Goal: Find specific page/section: Find specific page/section

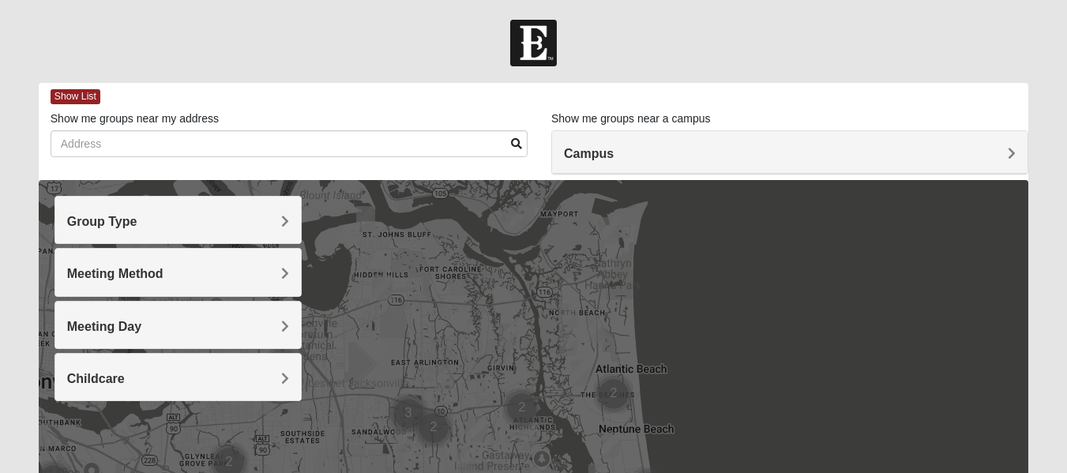
scroll to position [79, 0]
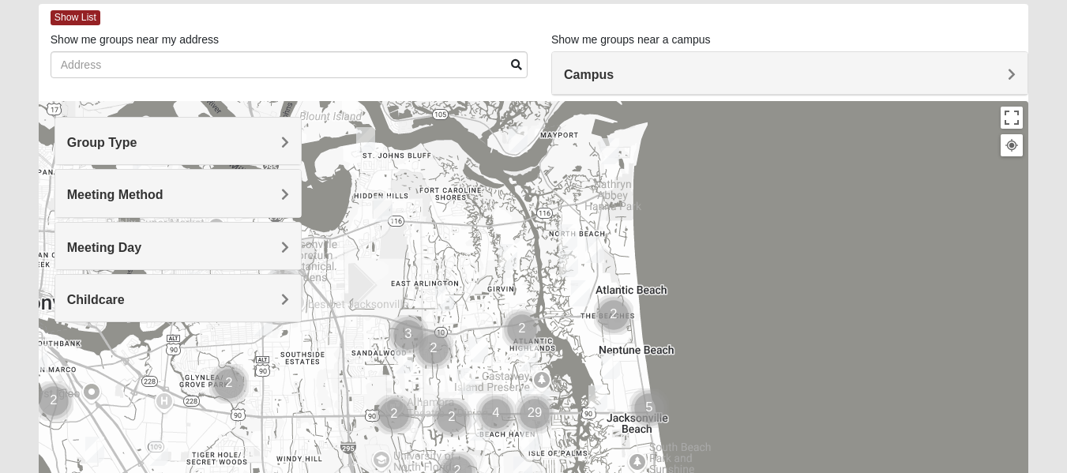
click at [614, 314] on img "Cluster of 2 groups" at bounding box center [614, 315] width 52 height 52
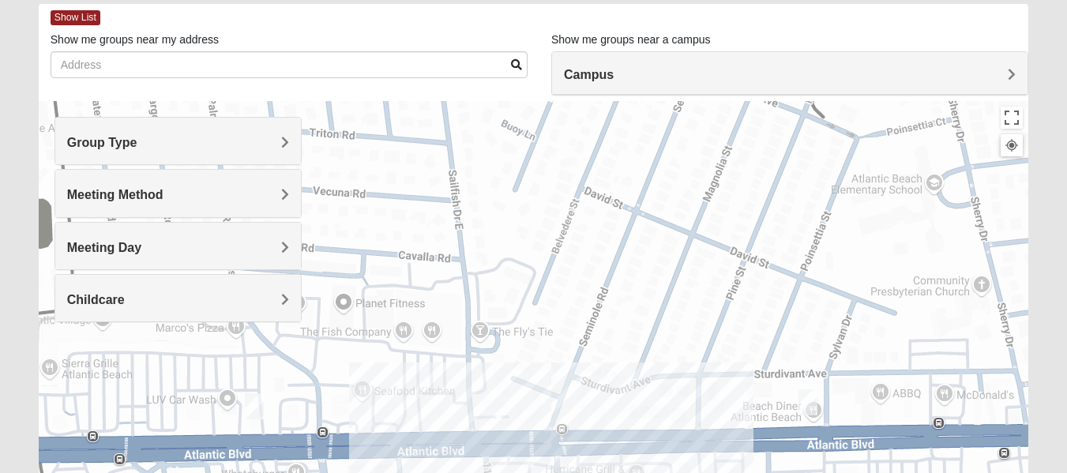
click at [131, 139] on span "Group Type" at bounding box center [102, 142] width 70 height 13
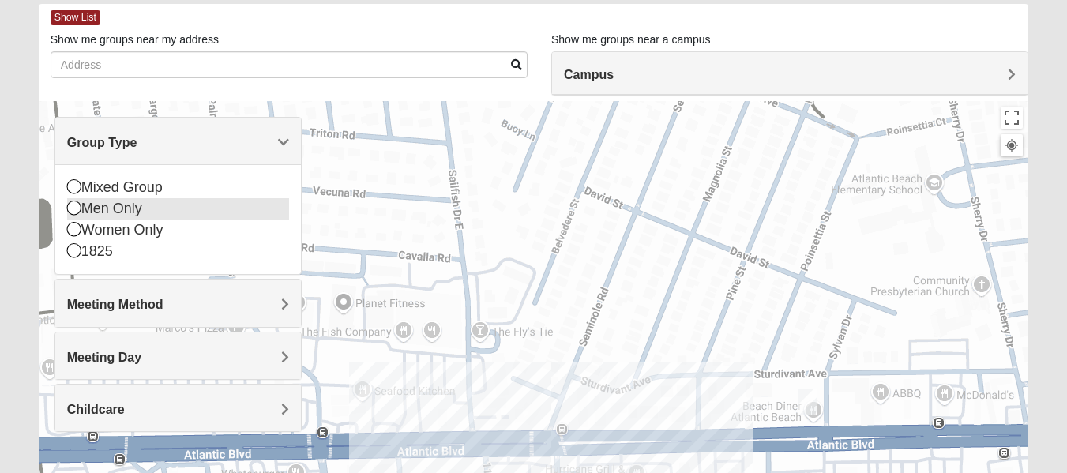
click at [77, 207] on icon at bounding box center [74, 208] width 14 height 14
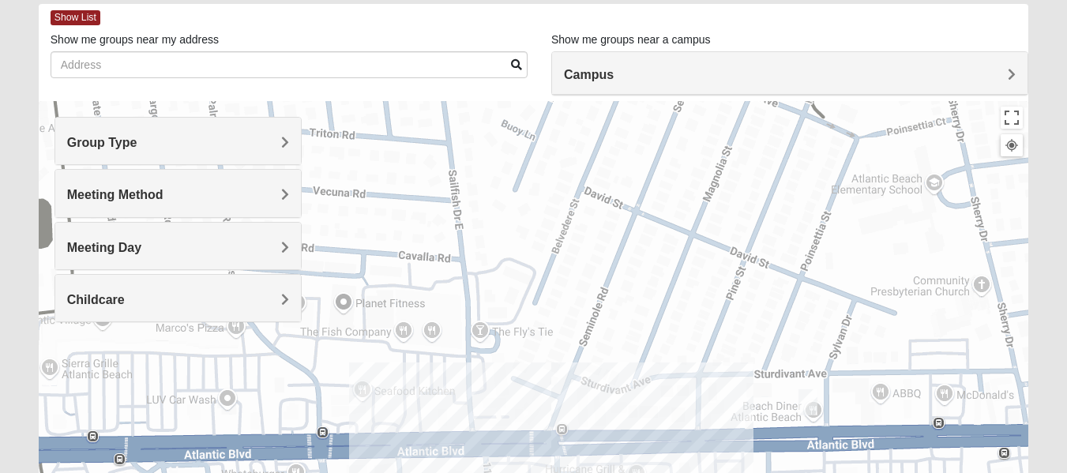
drag, startPoint x: 79, startPoint y: 196, endPoint x: 79, endPoint y: 186, distance: 9.5
click at [79, 186] on div "Meeting Method" at bounding box center [178, 193] width 246 height 47
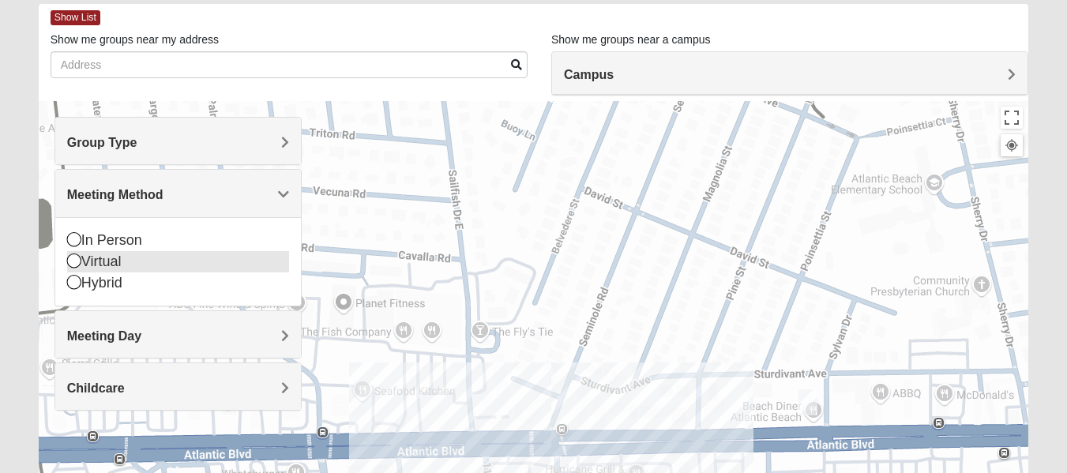
click at [77, 257] on icon at bounding box center [74, 261] width 14 height 14
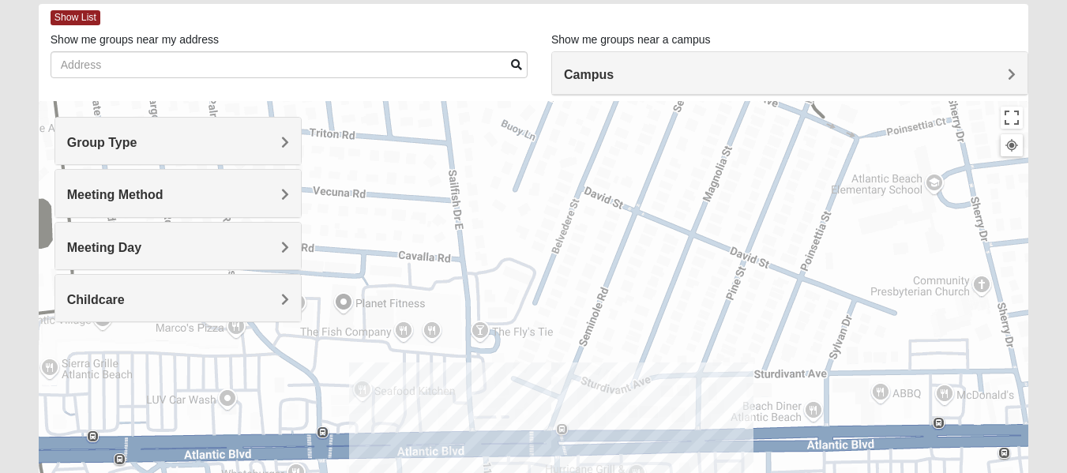
click at [76, 247] on span "Meeting Day" at bounding box center [104, 247] width 74 height 13
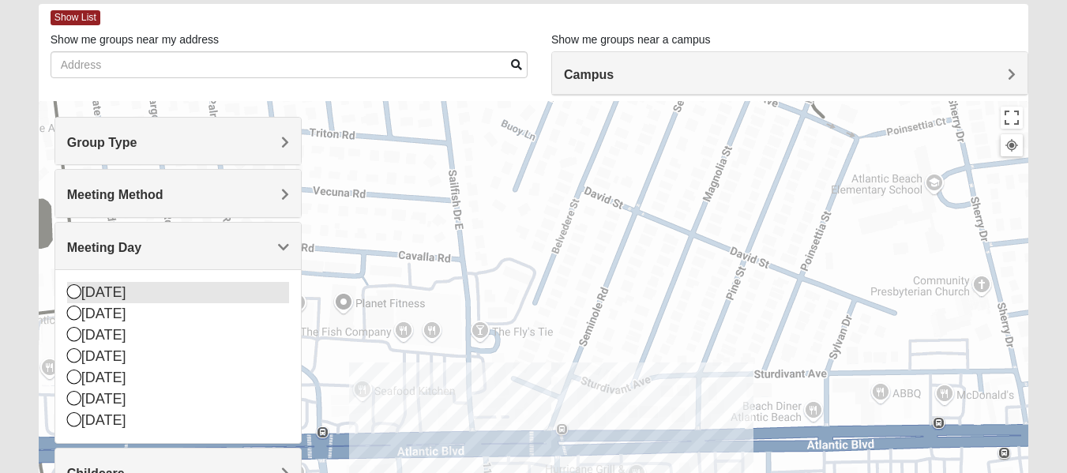
click at [74, 284] on icon at bounding box center [74, 291] width 14 height 14
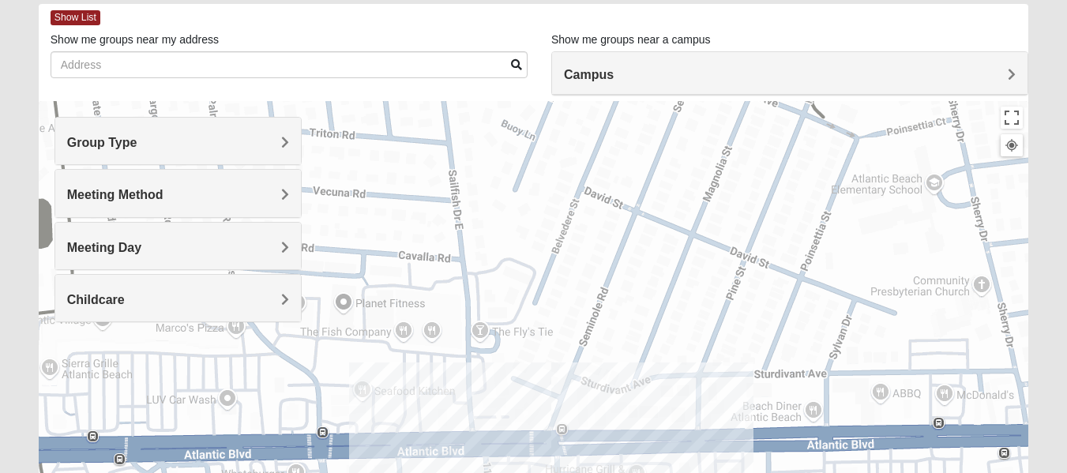
click at [91, 243] on span "Meeting Day" at bounding box center [104, 247] width 74 height 13
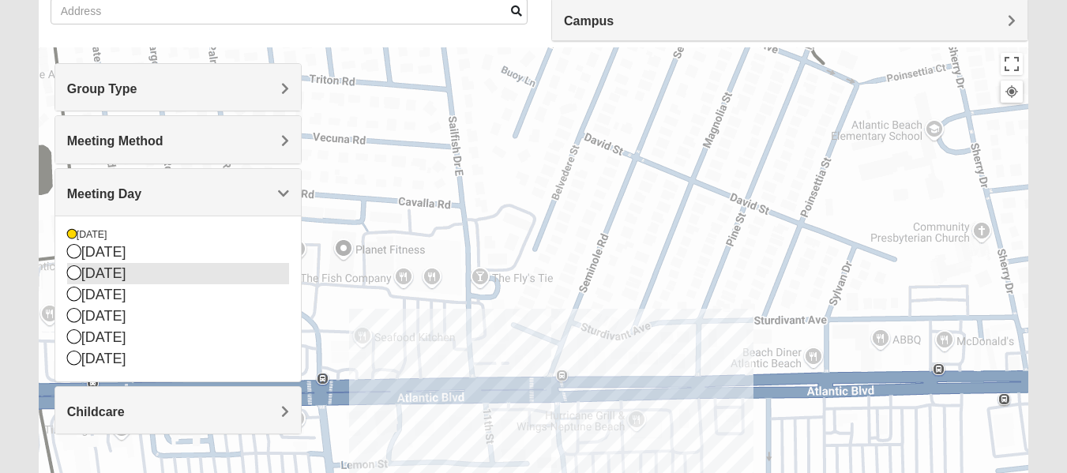
scroll to position [158, 0]
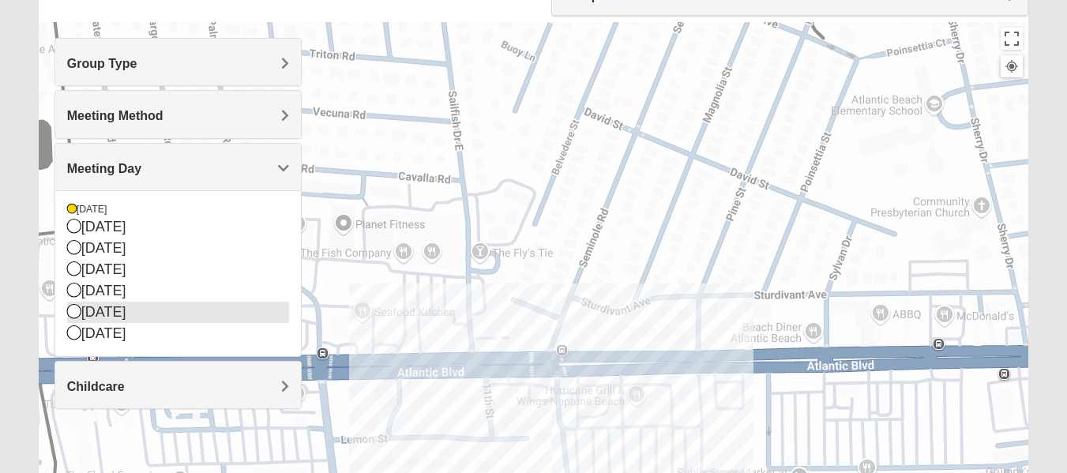
click at [73, 309] on icon at bounding box center [74, 311] width 14 height 14
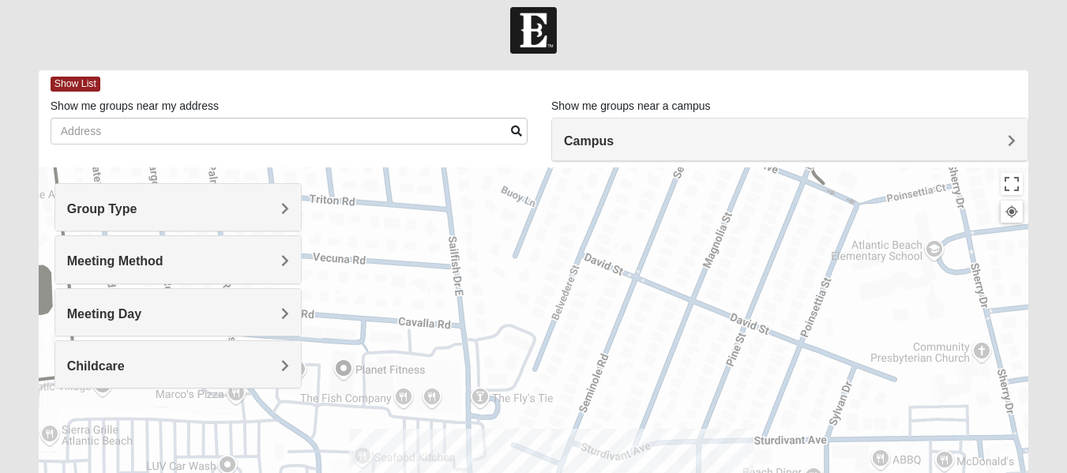
scroll to position [0, 0]
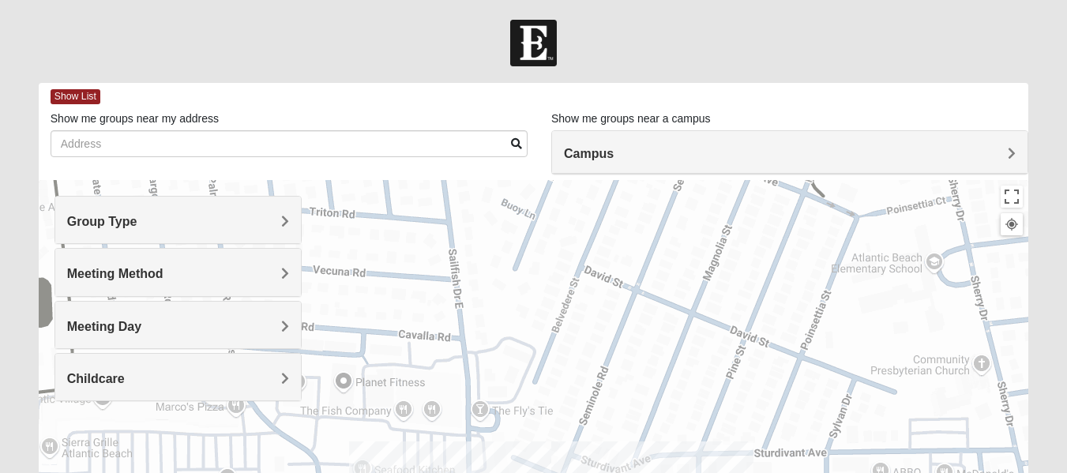
click at [107, 309] on div "Meeting Day" at bounding box center [178, 325] width 246 height 47
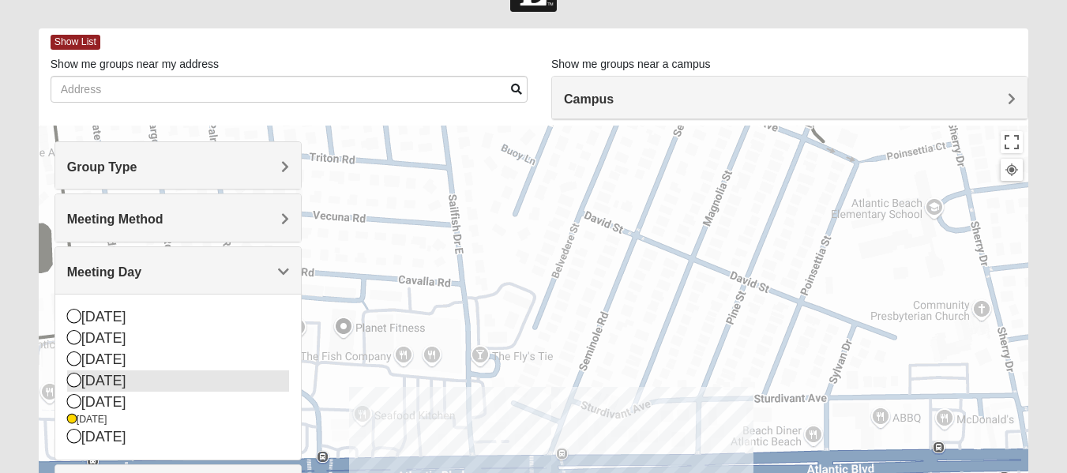
scroll to position [79, 0]
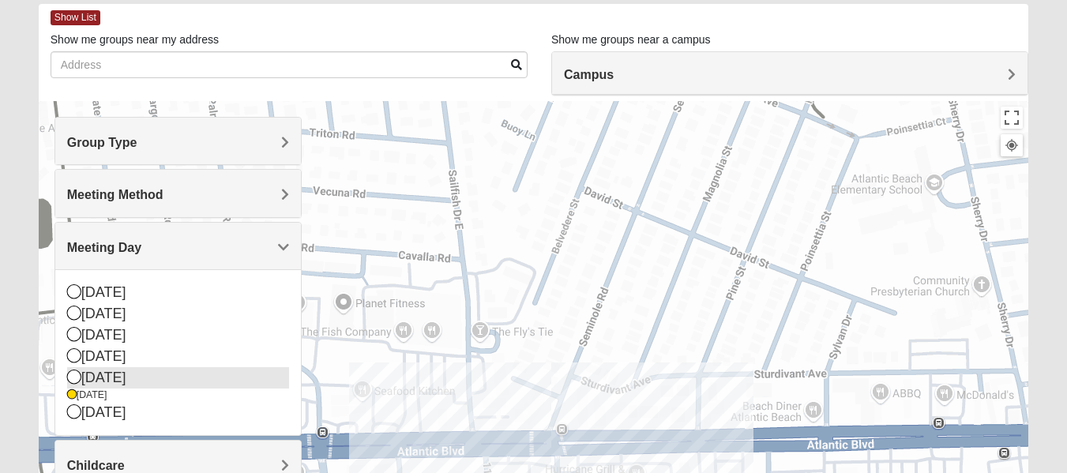
click at [70, 368] on div "[DATE]" at bounding box center [178, 377] width 222 height 21
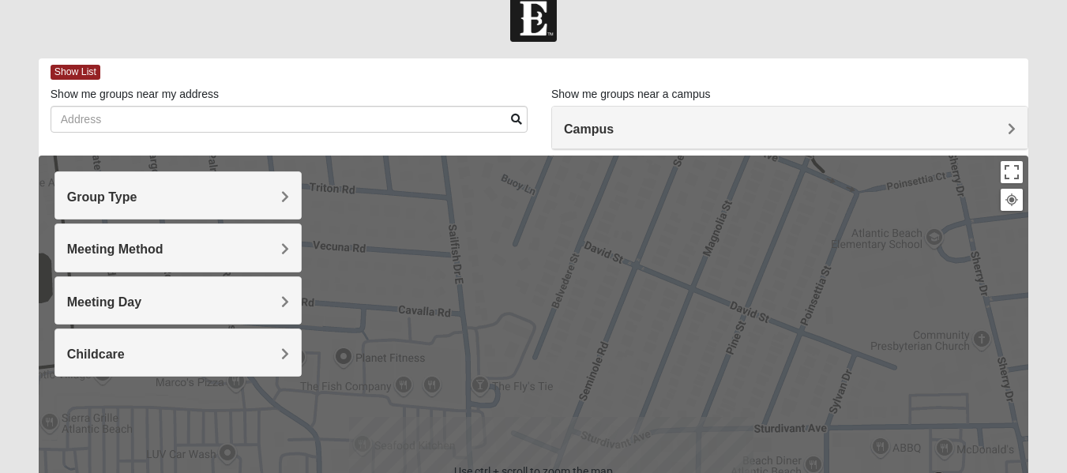
scroll to position [0, 0]
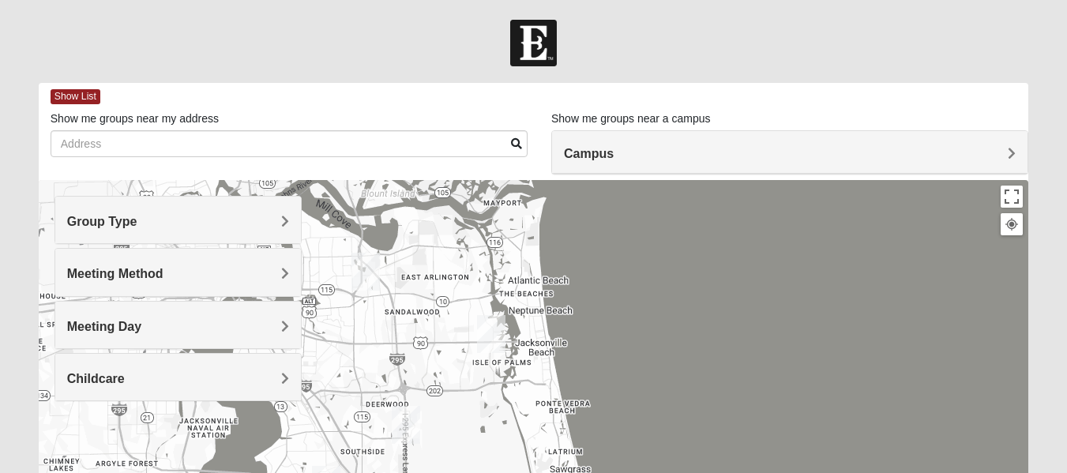
drag, startPoint x: 532, startPoint y: 283, endPoint x: 558, endPoint y: 510, distance: 228.9
click at [558, 472] on html "Log In Find A Group Error Show List Loading Groups" at bounding box center [533, 434] width 1067 height 869
click at [489, 346] on img "San Pablo" at bounding box center [491, 334] width 41 height 51
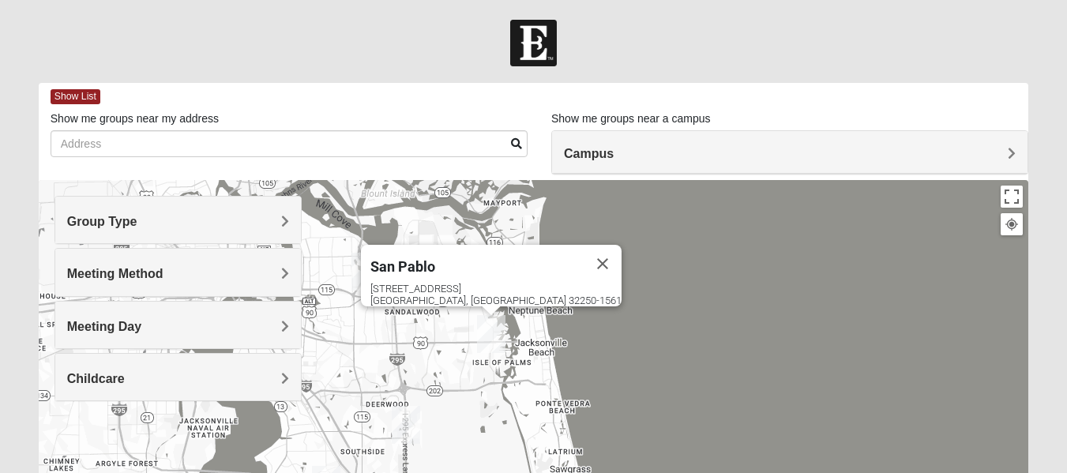
click at [470, 291] on div "[STREET_ADDRESS]" at bounding box center [495, 295] width 251 height 24
click at [488, 335] on img "San Pablo" at bounding box center [491, 334] width 41 height 51
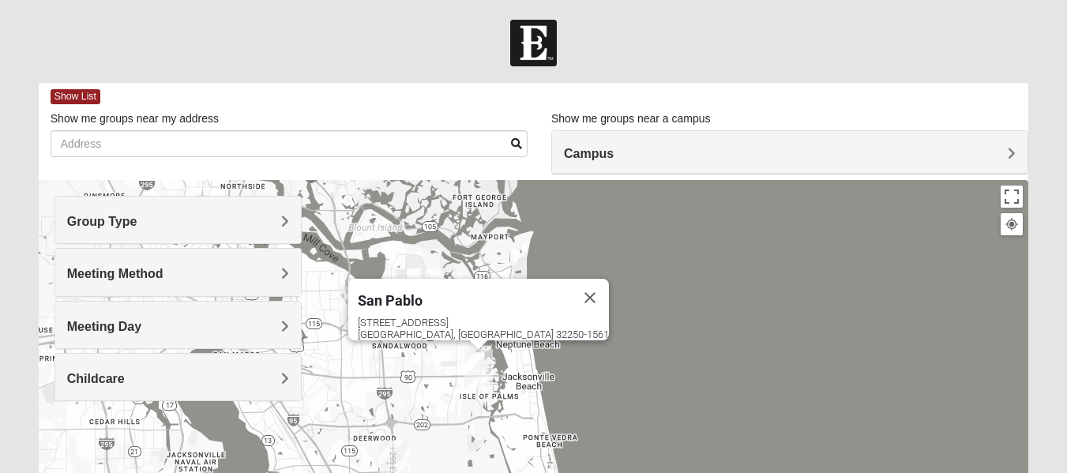
drag, startPoint x: 491, startPoint y: 238, endPoint x: 467, endPoint y: 317, distance: 83.4
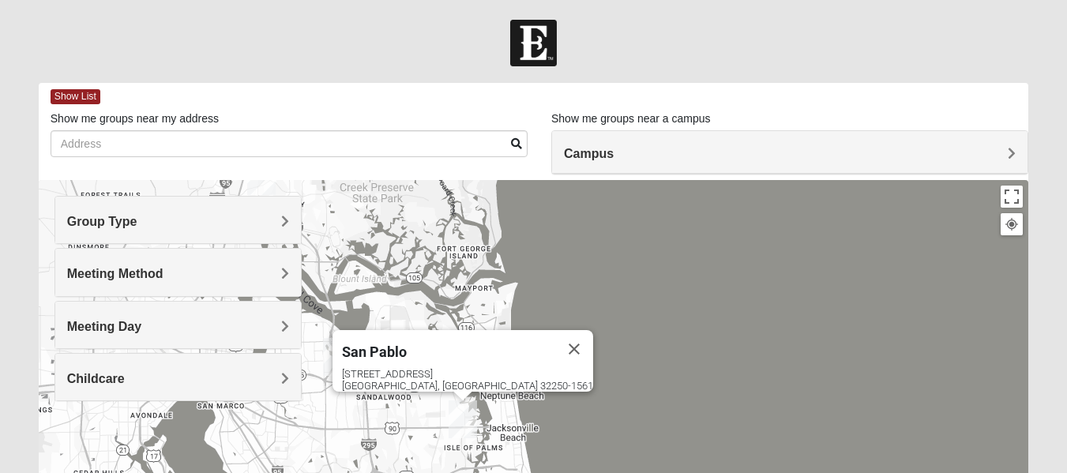
drag, startPoint x: 467, startPoint y: 317, endPoint x: 468, endPoint y: 351, distance: 33.2
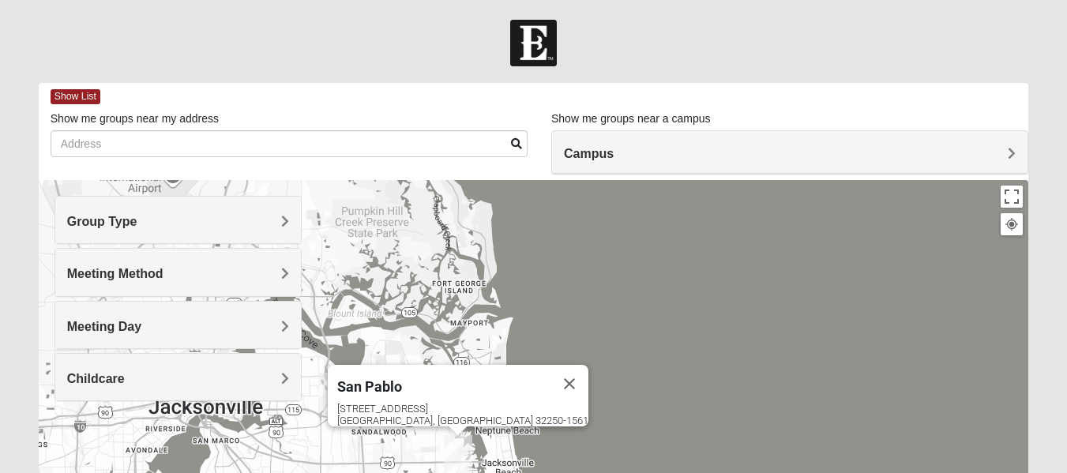
click at [449, 403] on div "[STREET_ADDRESS]" at bounding box center [462, 415] width 251 height 24
click at [402, 379] on span "San Pablo" at bounding box center [369, 386] width 65 height 17
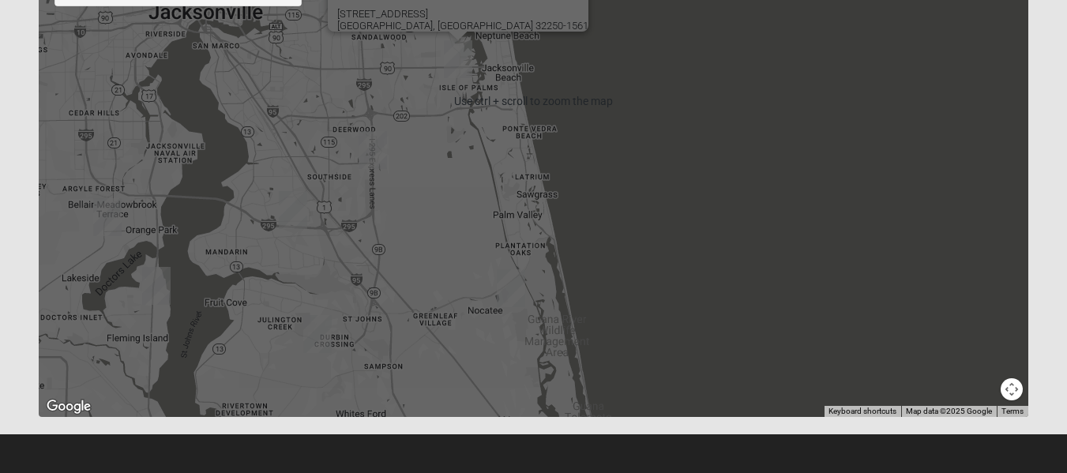
scroll to position [396, 0]
